Goal: Task Accomplishment & Management: Complete application form

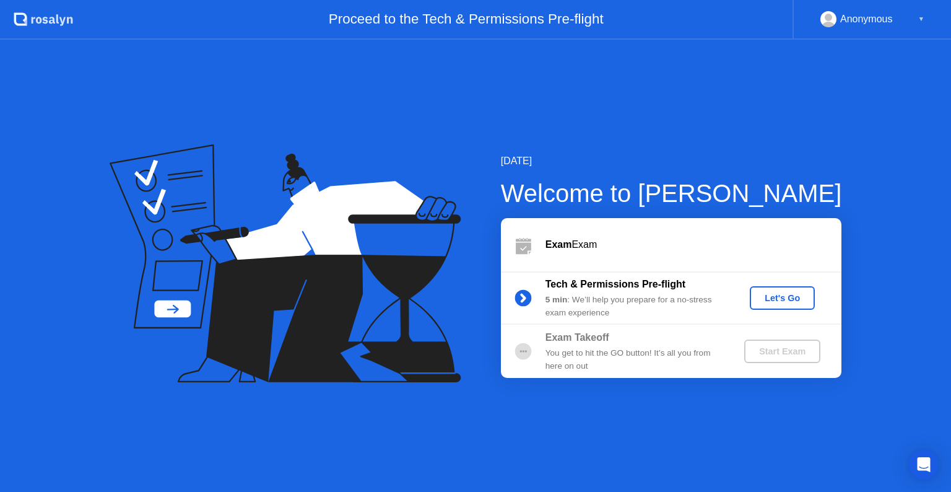
click at [778, 298] on div "Let's Go" at bounding box center [782, 298] width 55 height 10
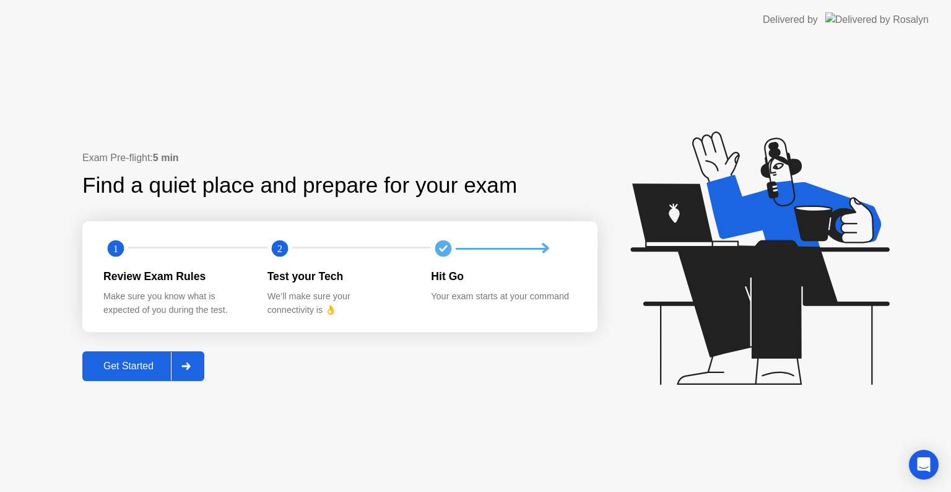
click at [186, 366] on icon at bounding box center [185, 365] width 9 height 7
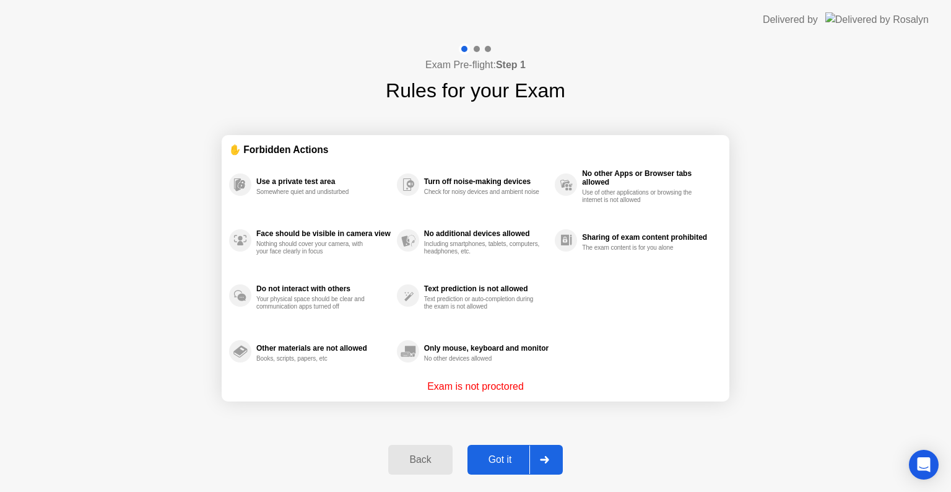
click at [545, 469] on div at bounding box center [545, 459] width 30 height 28
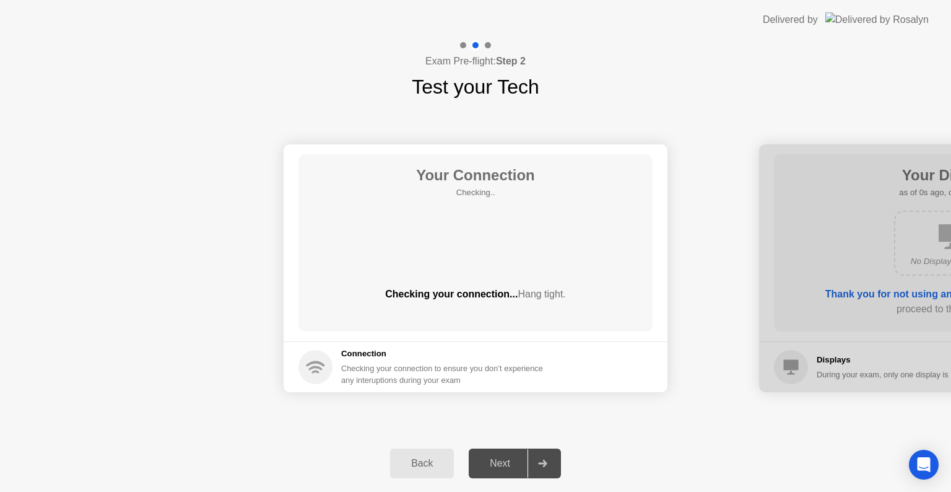
click at [545, 469] on div at bounding box center [543, 463] width 30 height 28
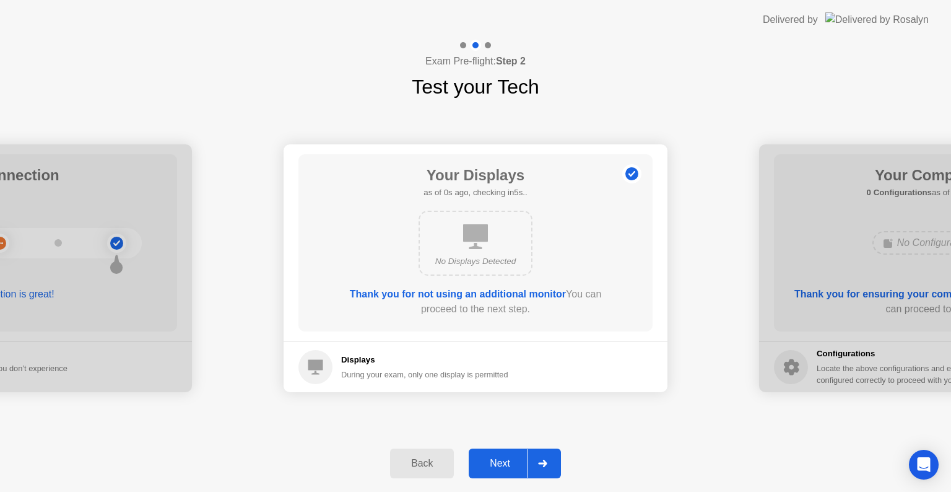
click at [545, 469] on div at bounding box center [543, 463] width 30 height 28
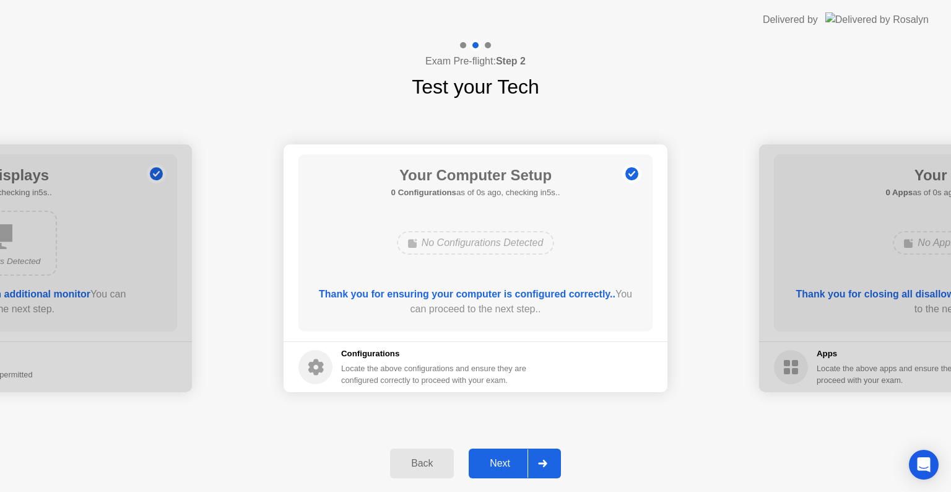
click at [545, 469] on div at bounding box center [543, 463] width 30 height 28
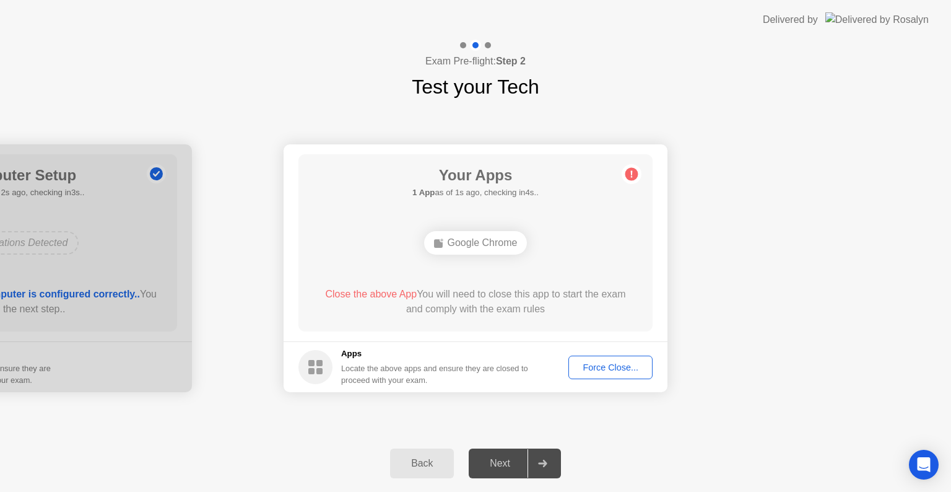
click at [588, 372] on div "Force Close..." at bounding box center [611, 367] width 76 height 10
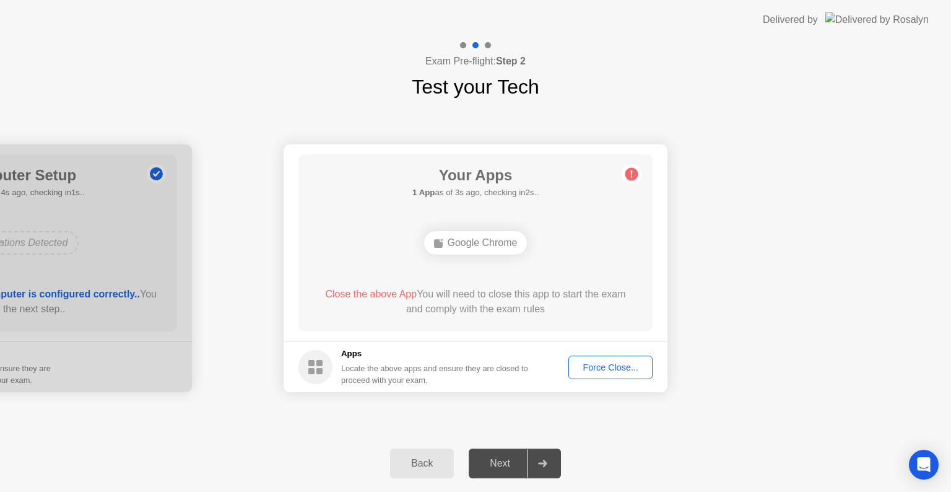
click at [440, 463] on div "Back" at bounding box center [422, 463] width 56 height 11
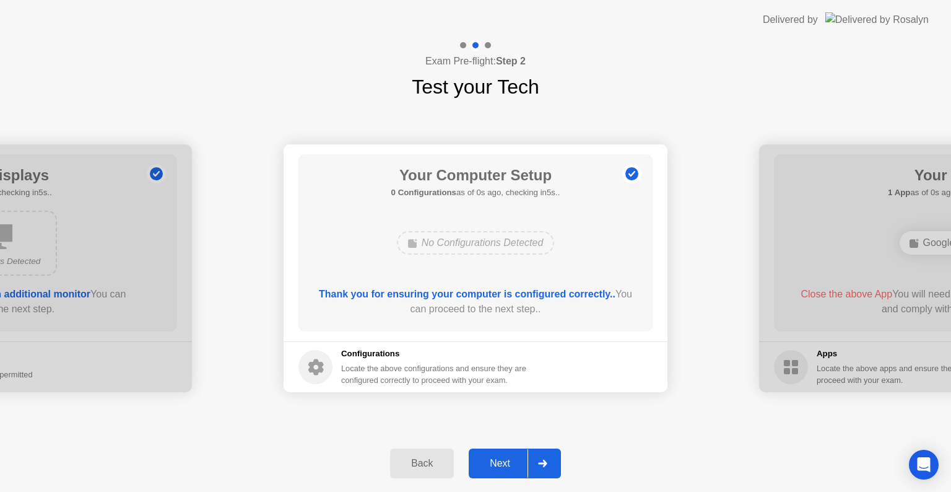
click at [549, 457] on div at bounding box center [543, 463] width 30 height 28
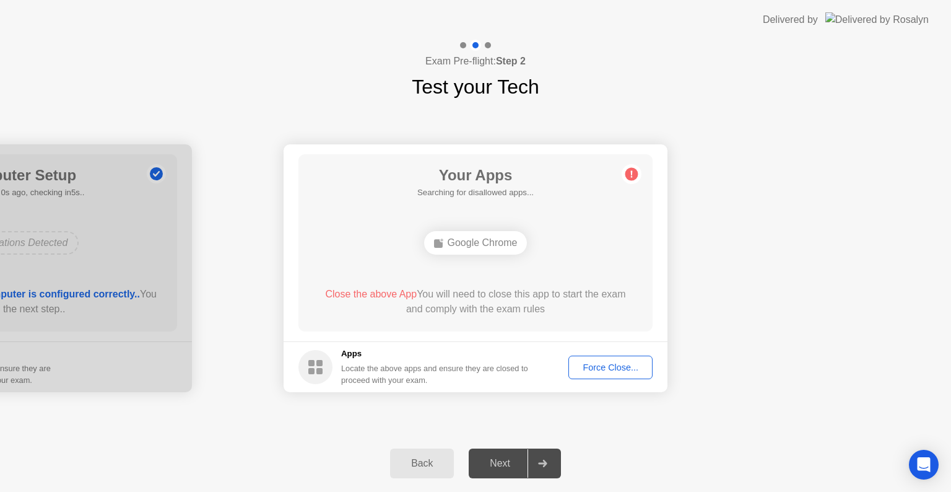
click at [588, 271] on div "Your Apps Searching for disallowed apps... Google Chrome Close the above App Yo…" at bounding box center [476, 242] width 354 height 177
click at [624, 177] on icon at bounding box center [632, 174] width 20 height 20
click at [603, 372] on div "Force Close..." at bounding box center [611, 367] width 76 height 10
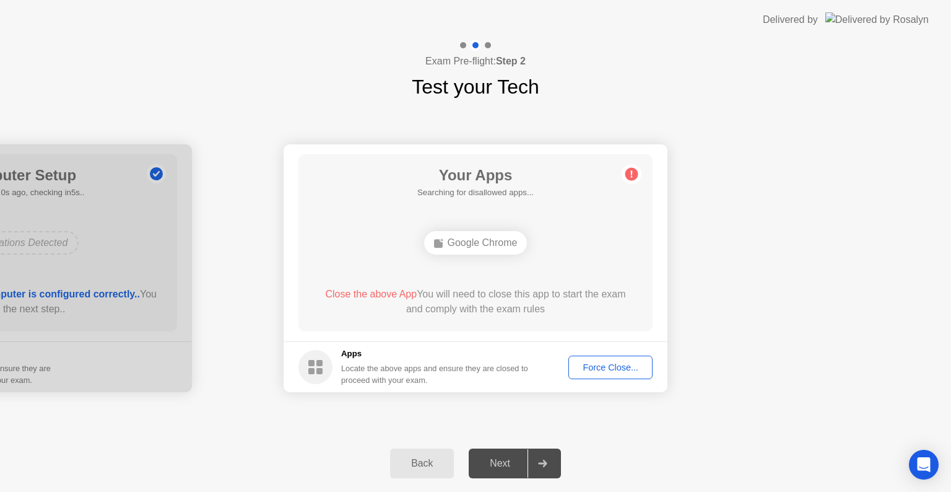
drag, startPoint x: 951, startPoint y: 436, endPoint x: 929, endPoint y: 438, distance: 21.8
click at [949, 437] on div "Back Next" at bounding box center [475, 463] width 951 height 57
click at [929, 438] on div "Back Next" at bounding box center [475, 463] width 951 height 57
click at [441, 53] on div "Exam Pre-flight: Step 2 Test your Tech" at bounding box center [475, 71] width 951 height 62
drag, startPoint x: 452, startPoint y: 230, endPoint x: 456, endPoint y: 245, distance: 16.1
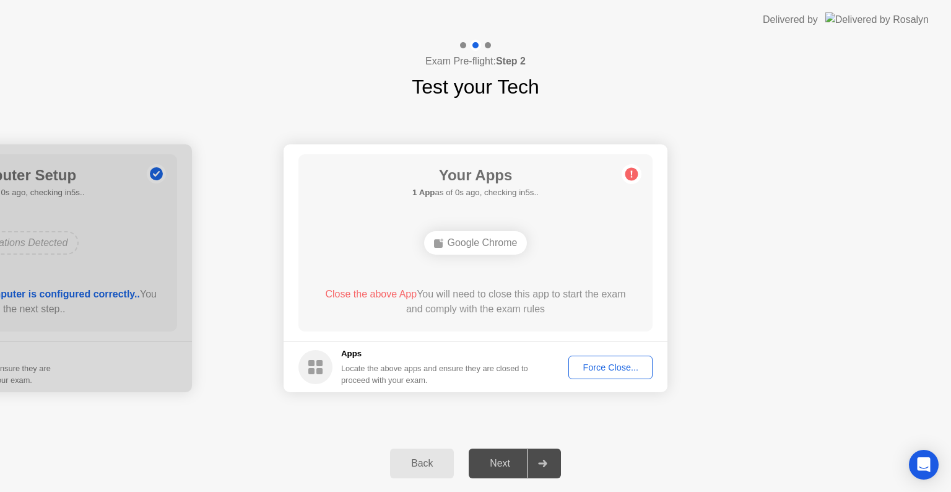
click at [456, 245] on div "Google Chrome" at bounding box center [476, 242] width 284 height 33
click at [391, 376] on div "Locate the above apps and ensure they are closed to proceed with your exam." at bounding box center [435, 374] width 188 height 24
drag, startPoint x: 349, startPoint y: 379, endPoint x: 425, endPoint y: 383, distance: 76.3
click at [356, 380] on footer "Apps Locate the above apps and ensure they are closed to proceed with your exam…" at bounding box center [476, 366] width 384 height 51
click at [369, 295] on span "Close the above App" at bounding box center [371, 294] width 92 height 11
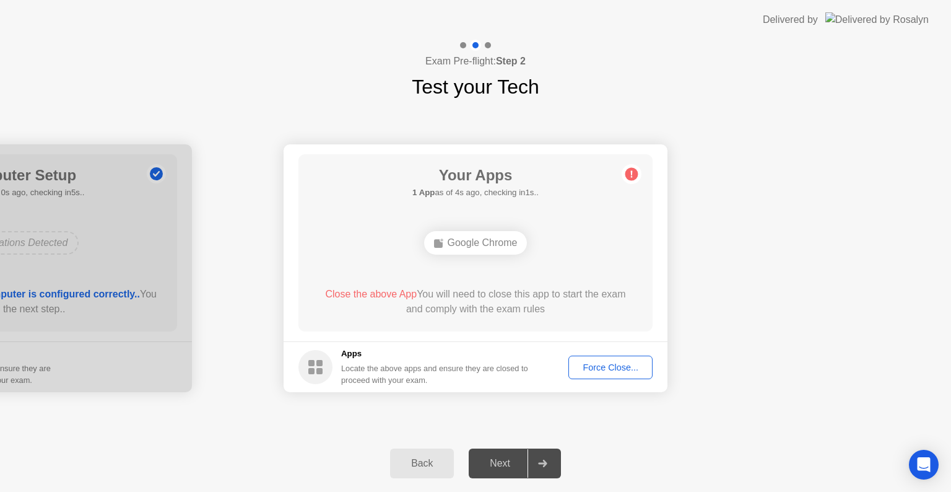
click at [483, 242] on div "Google Chrome" at bounding box center [475, 243] width 103 height 24
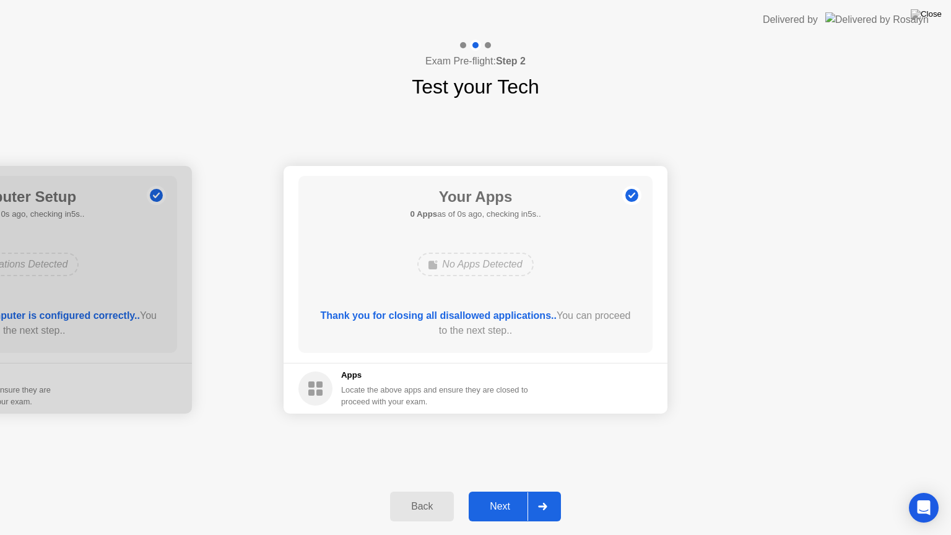
click at [437, 482] on div "Back Next" at bounding box center [475, 506] width 951 height 57
click at [503, 491] on div "Next" at bounding box center [500, 506] width 55 height 11
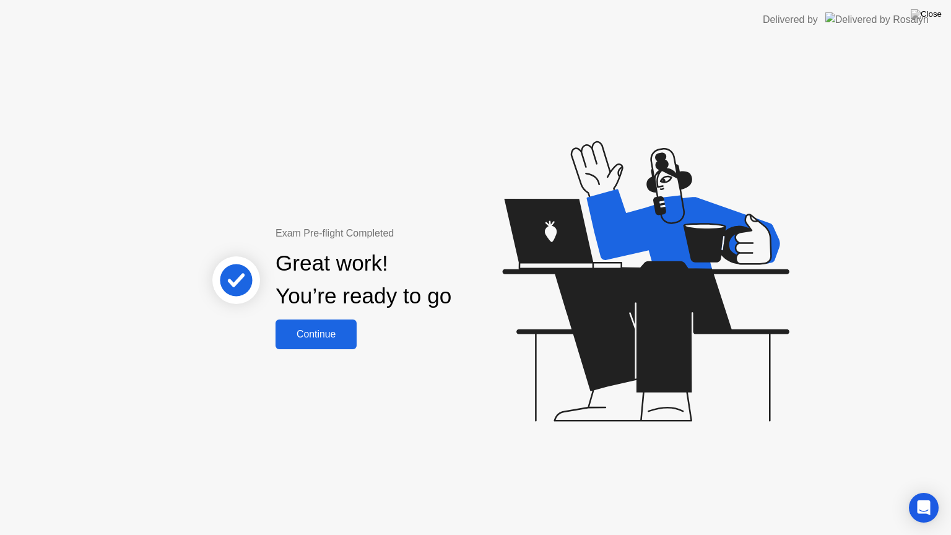
click at [313, 329] on div "Continue" at bounding box center [316, 334] width 74 height 11
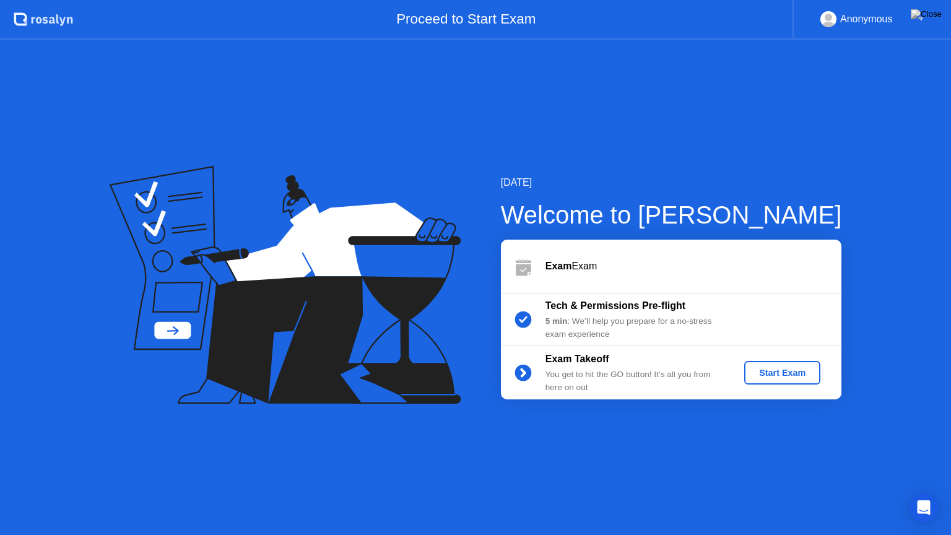
click at [756, 371] on div "Start Exam" at bounding box center [783, 373] width 66 height 10
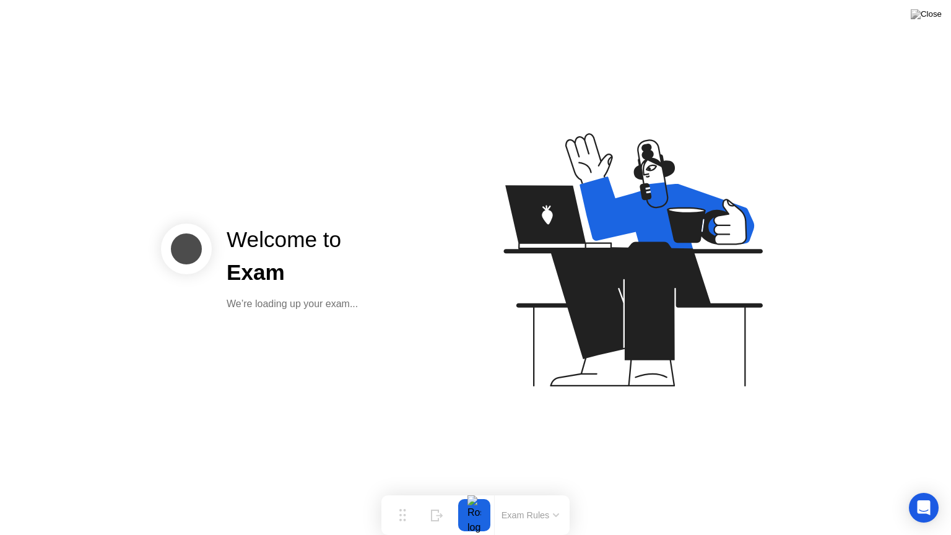
click at [466, 241] on div "Welcome to Exam We’re loading up your exam..." at bounding box center [316, 268] width 310 height 88
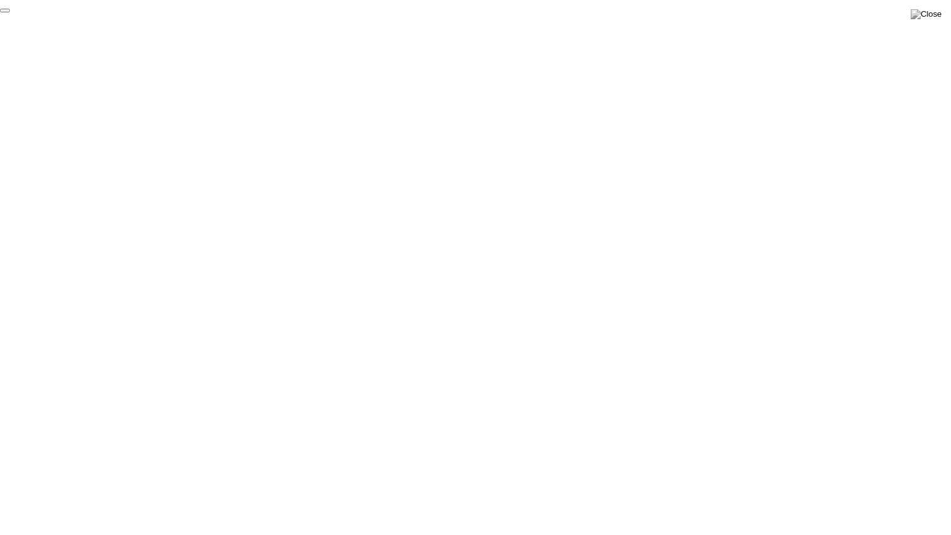
click div "End Proctoring Session"
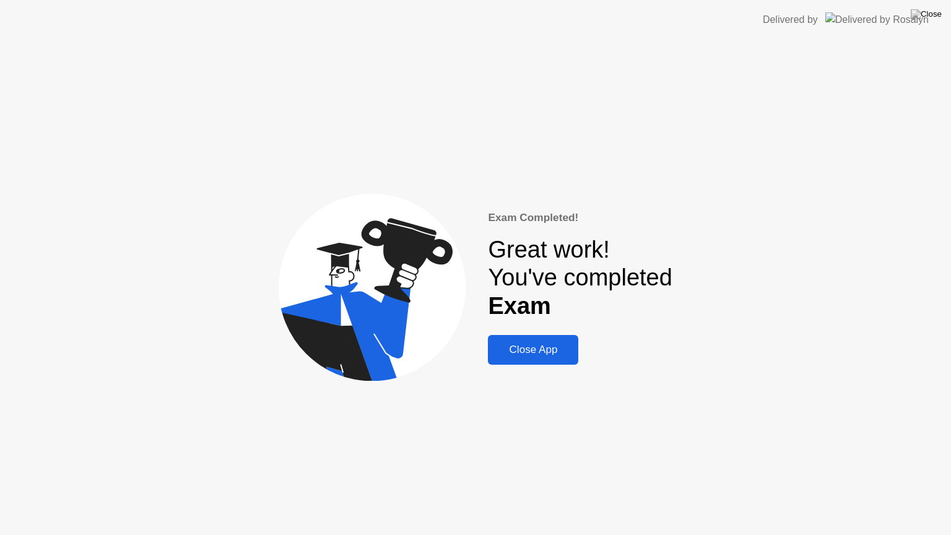
click at [510, 356] on div "Close App" at bounding box center [533, 350] width 83 height 12
